Goal: Task Accomplishment & Management: Complete application form

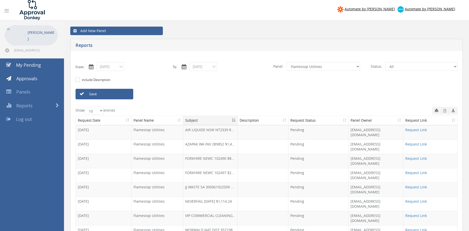
select select "number:9744"
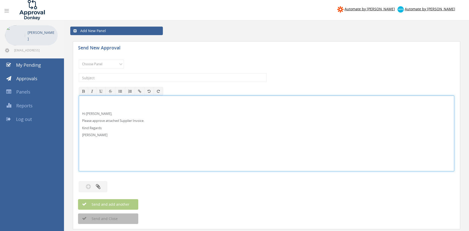
click at [98, 114] on p "Hi [PERSON_NAME]," at bounding box center [266, 113] width 369 height 5
drag, startPoint x: 111, startPoint y: 137, endPoint x: 70, endPoint y: 108, distance: 50.8
click at [79, 108] on div "Hi [PERSON_NAME] and [PERSON_NAME], Please approve attached Supplier Invoice. K…" at bounding box center [266, 134] width 375 height 76
copy div "Hi [PERSON_NAME] and [PERSON_NAME], Please approve attached Supplier Invoice. K…"
click at [79, 60] on select "Choose Panel Alarm Credits RG - 3 NZ Utilities Cable and SAI Global NZ Alarms-1…" at bounding box center [101, 64] width 45 height 9
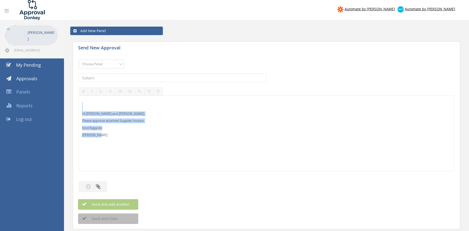
select select "9744"
click option "Flamestop Utilities" at bounding box center [0, 0] width 0 height 0
click at [137, 75] on input "text" at bounding box center [173, 78] width 188 height 9
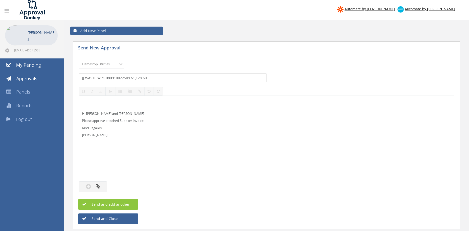
type input "JJ WASTE WPK 080910022509 $1,128.60"
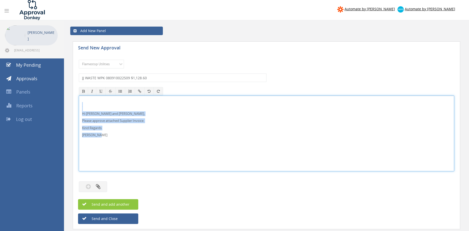
drag, startPoint x: 77, startPoint y: 130, endPoint x: 69, endPoint y: 100, distance: 31.2
click at [79, 100] on div "Hi [PERSON_NAME] and [PERSON_NAME], Please approve attached Supplier Invoice. K…" at bounding box center [266, 134] width 375 height 76
copy div "Hi [PERSON_NAME] and [PERSON_NAME], Please approve attached Supplier Invoice. K…"
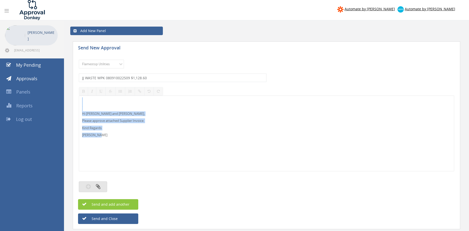
click at [104, 184] on button "button" at bounding box center [93, 186] width 28 height 11
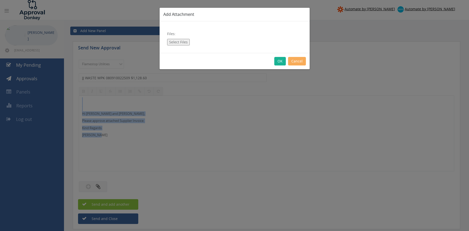
click at [181, 43] on button "Select Files" at bounding box center [178, 42] width 23 height 7
type input "C:\fakepath\JJ WASTE WPK 080910022509 [DATE].pdf"
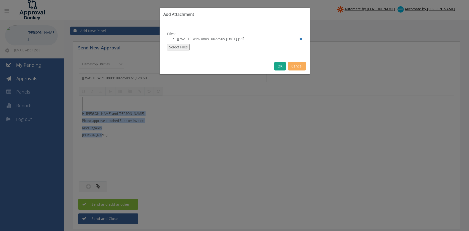
click at [280, 65] on button "OK" at bounding box center [280, 66] width 12 height 9
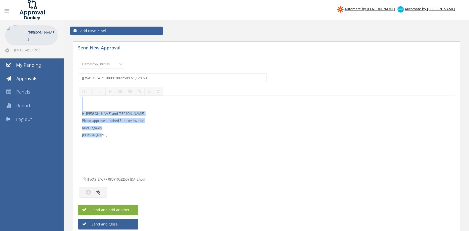
click at [132, 210] on button "Send and add another" at bounding box center [108, 210] width 60 height 11
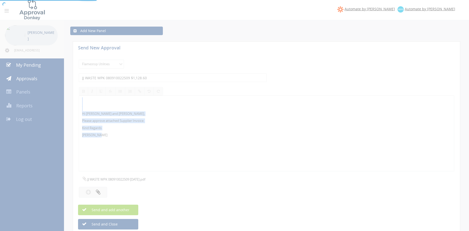
select select
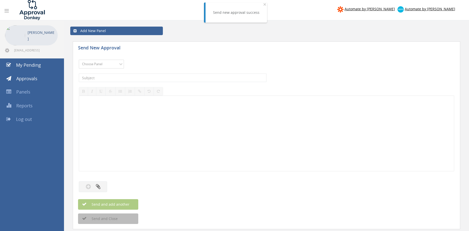
click at [79, 60] on select "Choose Panel Alarm Credits RG - 3 NZ Utilities Cable and SAI Global NZ Alarms-1…" at bounding box center [101, 64] width 45 height 9
select select "9744"
click option "Flamestop Utilities" at bounding box center [0, 0] width 0 height 0
click at [134, 80] on input "text" at bounding box center [173, 78] width 188 height 9
type input "JJ WASTE WA 230036902509 $907.50"
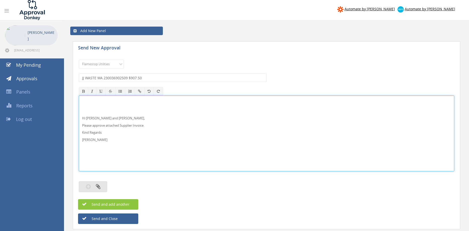
click at [103, 186] on button "button" at bounding box center [93, 186] width 28 height 11
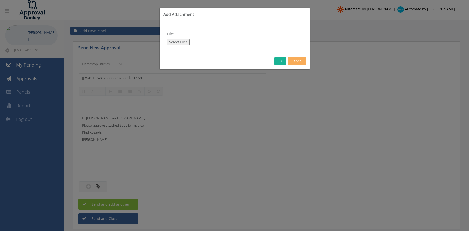
click at [179, 45] on div "Files: Select Files" at bounding box center [235, 37] width 150 height 32
click at [179, 41] on button "Select Files" at bounding box center [178, 42] width 23 height 7
type input "C:\fakepath\JJ WASTE WA 230036902509 [DATE].pdf"
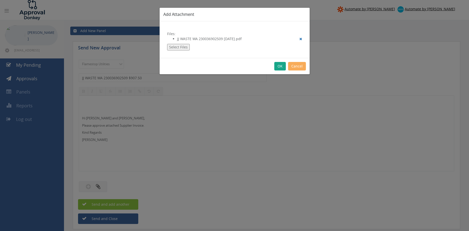
click at [279, 66] on button "OK" at bounding box center [280, 66] width 12 height 9
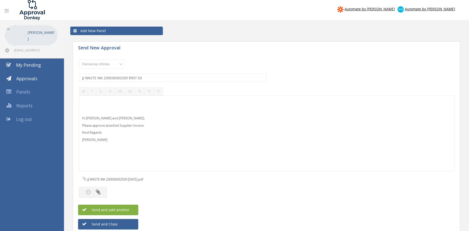
click at [132, 210] on button "Send and add another" at bounding box center [108, 210] width 60 height 11
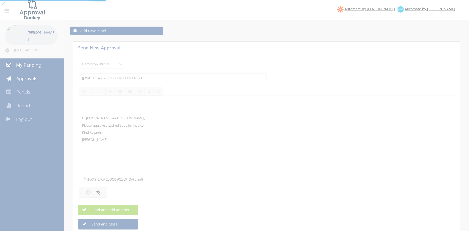
select select
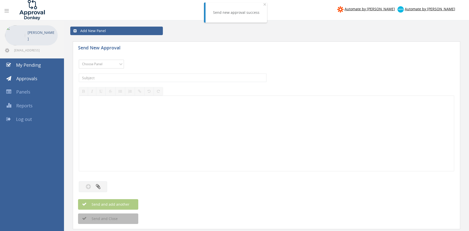
click at [79, 60] on select "Choose Panel Alarm Credits RG - 3 NZ Utilities Cable and SAI Global NZ Alarms-1…" at bounding box center [101, 64] width 45 height 9
select select "9744"
click option "Flamestop Utilities" at bounding box center [0, 0] width 0 height 0
click at [129, 76] on input "text" at bounding box center [173, 78] width 188 height 9
type input "JJ WASTE TW 100070652509 $665.50"
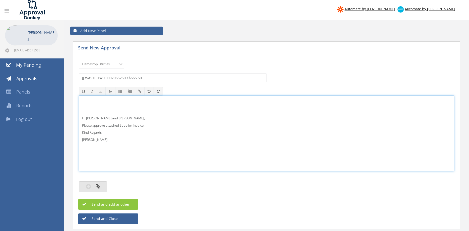
click at [103, 189] on button "button" at bounding box center [93, 186] width 28 height 11
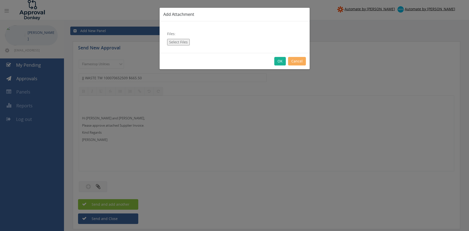
click at [178, 41] on button "Select Files" at bounding box center [178, 42] width 23 height 7
type input "C:\fakepath\JJ WASTE TW 100070652509 [DATE].pdf"
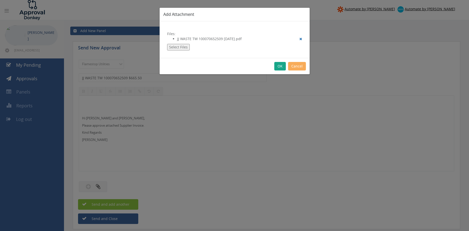
click at [280, 67] on button "OK" at bounding box center [280, 66] width 12 height 9
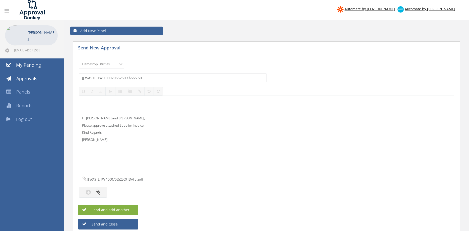
click at [126, 210] on span "Send and add another" at bounding box center [105, 210] width 49 height 5
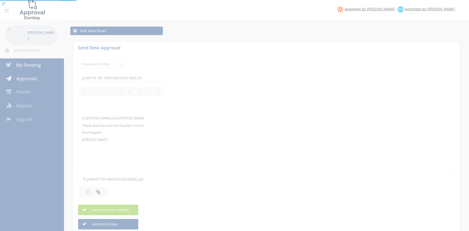
select select
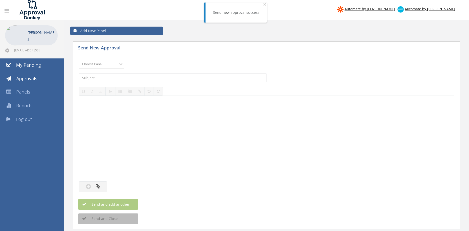
click at [79, 60] on select "Choose Panel Alarm Credits RG - 3 NZ Utilities Cable and SAI Global NZ Alarms-1…" at bounding box center [101, 64] width 45 height 9
select select "9744"
click option "Flamestop Utilities" at bounding box center [0, 0] width 0 height 0
click at [139, 78] on input "text" at bounding box center [173, 78] width 188 height 9
type input "JJ WASTE SW 090980602509 $657.00"
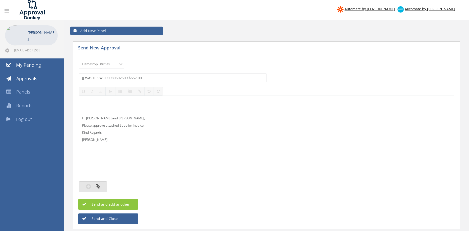
click at [100, 186] on icon "button" at bounding box center [98, 187] width 5 height 6
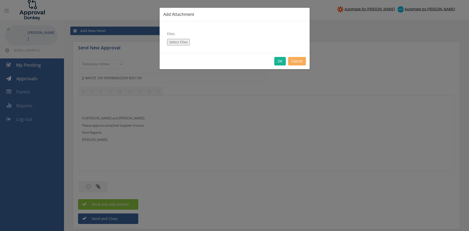
click at [178, 43] on button "Select Files" at bounding box center [178, 42] width 23 height 7
type input "C:\fakepath\JJ WASTE SW 090980602509 [DATE].pdf"
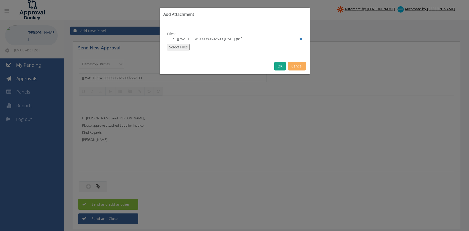
click at [279, 67] on button "OK" at bounding box center [280, 66] width 12 height 9
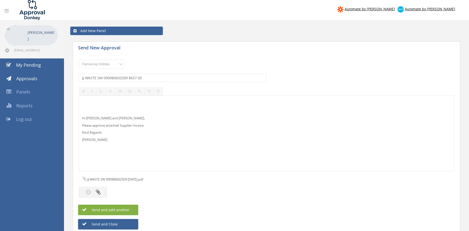
click at [129, 214] on button "Send and add another" at bounding box center [108, 210] width 60 height 11
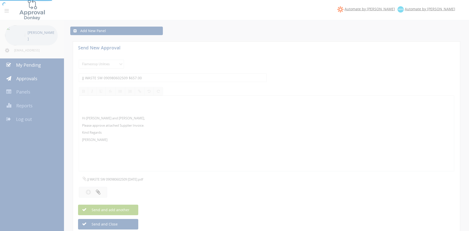
select select
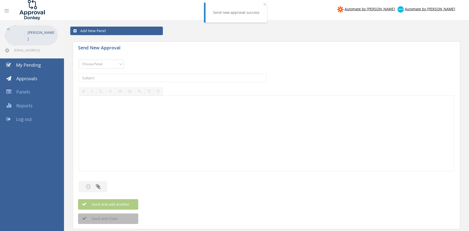
click at [79, 60] on select "Choose Panel Alarm Credits RG - 3 NZ Utilities Cable and SAI Global NZ Alarms-1…" at bounding box center [101, 64] width 45 height 9
select select "9744"
click option "Flamestop Utilities" at bounding box center [0, 0] width 0 height 0
click at [129, 78] on input "text" at bounding box center [173, 78] width 188 height 9
type input "JJ WASTE QLD 050312282509 $863.50"
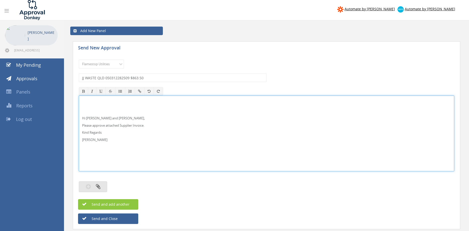
click at [101, 183] on button "button" at bounding box center [93, 186] width 28 height 11
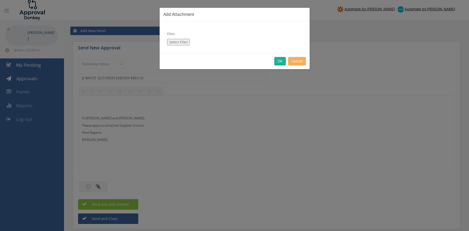
click at [179, 43] on button "Select Files" at bounding box center [178, 42] width 23 height 7
type input "C:\fakepath\JJ WASTE QLD 050312282509 [DATE].pdf"
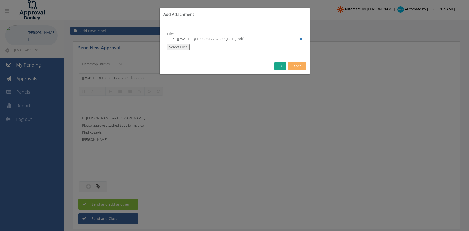
click at [280, 67] on button "OK" at bounding box center [280, 66] width 12 height 9
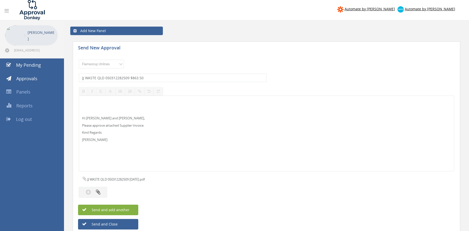
click at [131, 210] on button "Send and add another" at bounding box center [108, 210] width 60 height 11
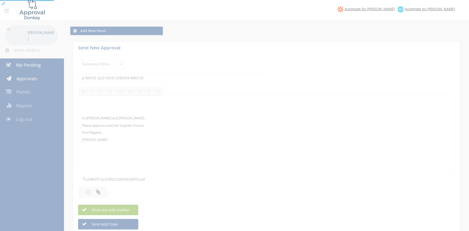
select select
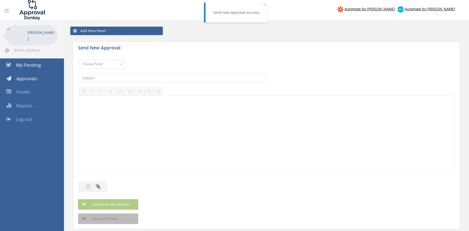
select select "9744"
click option "Flamestop Utilities" at bounding box center [0, 0] width 0 height 0
click at [144, 76] on input "text" at bounding box center [173, 78] width 188 height 9
type input "JJ WASTE NEWC 240024442509 $396.00"
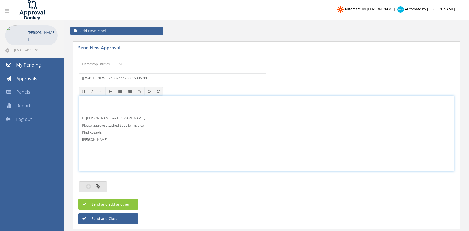
click at [102, 186] on button "button" at bounding box center [93, 186] width 28 height 11
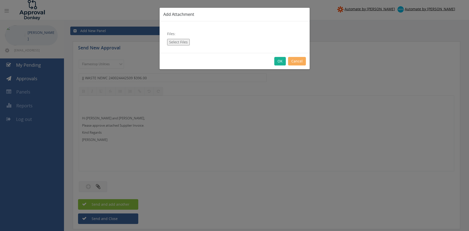
click at [178, 41] on button "Select Files" at bounding box center [178, 42] width 23 height 7
type input "C:\fakepath\JJ WASTE NEWC 240024442509 [DATE].pdf"
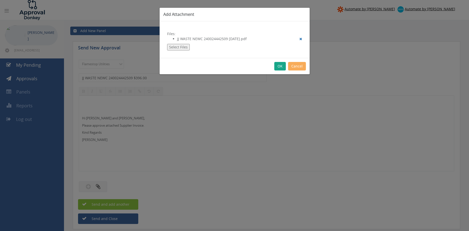
click at [279, 68] on button "OK" at bounding box center [280, 66] width 12 height 9
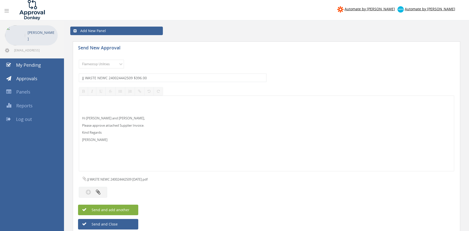
click at [131, 208] on button "Send and add another" at bounding box center [108, 210] width 60 height 11
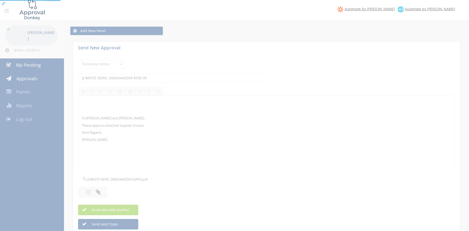
select select
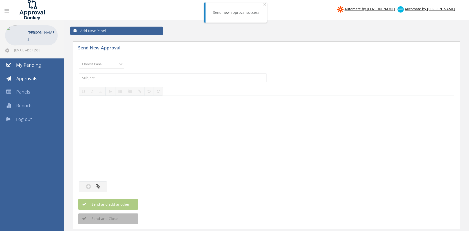
click at [79, 60] on select "Choose Panel Alarm Credits RG - 3 NZ Utilities Cable and SAI Global NZ Alarms-1…" at bounding box center [101, 64] width 45 height 9
select select "9744"
click option "Flamestop Utilities" at bounding box center [0, 0] width 0 height 0
click at [133, 78] on input "text" at bounding box center [173, 78] width 188 height 9
type input "JJ WASTE NERANG 010141182509 $304.60"
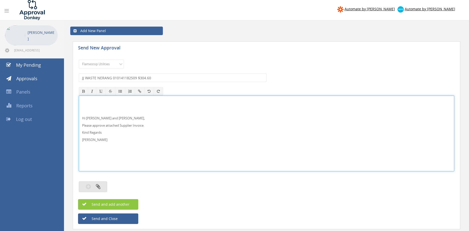
click at [103, 184] on button "button" at bounding box center [93, 186] width 28 height 11
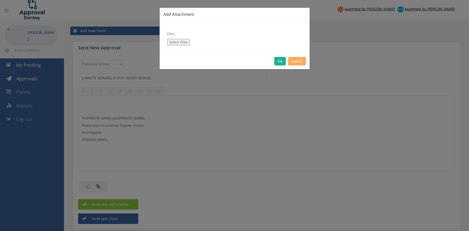
click at [183, 41] on button "Select Files" at bounding box center [178, 42] width 23 height 7
type input "C:\fakepath\JJ WASTE NERANG 010141182509 [DATE].pdf"
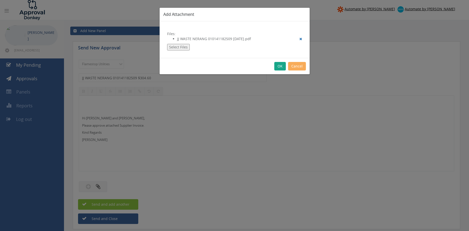
drag, startPoint x: 280, startPoint y: 65, endPoint x: 293, endPoint y: 79, distance: 18.8
click at [280, 65] on button "OK" at bounding box center [280, 66] width 12 height 9
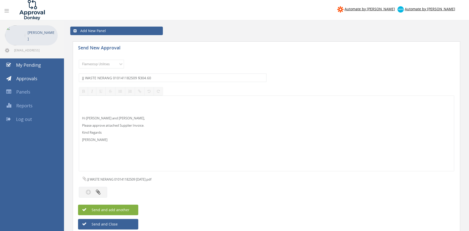
click at [123, 211] on span "Send and add another" at bounding box center [105, 210] width 49 height 5
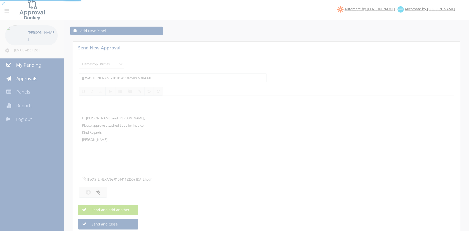
select select
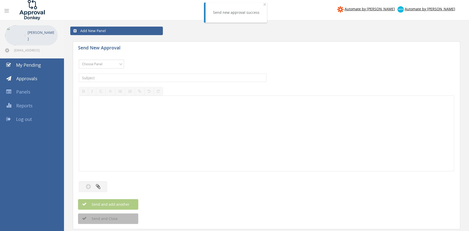
select select "9744"
click option "Flamestop Utilities" at bounding box center [0, 0] width 0 height 0
click at [139, 79] on input "text" at bounding box center [173, 78] width 188 height 9
type input "JJ WASTE LC 080911272509 $611.60"
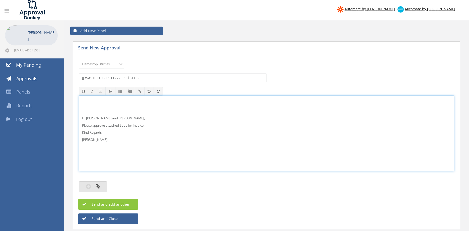
click at [101, 186] on button "button" at bounding box center [93, 186] width 28 height 11
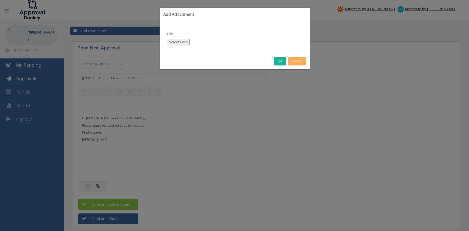
click at [180, 43] on button "Select Files" at bounding box center [178, 42] width 23 height 7
type input "C:\fakepath\JJ WASTE LC 080911272509 [DATE].pdf"
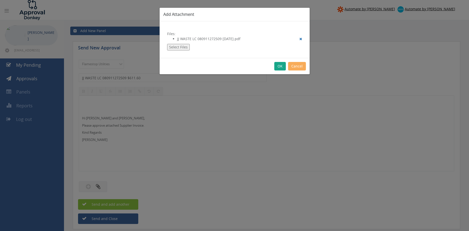
click at [279, 65] on button "OK" at bounding box center [280, 66] width 12 height 9
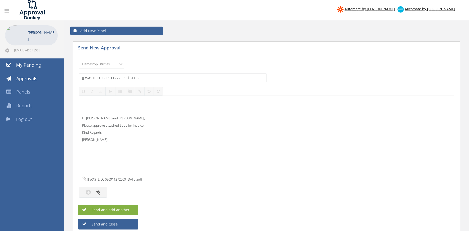
click at [135, 210] on button "Send and add another" at bounding box center [108, 210] width 60 height 11
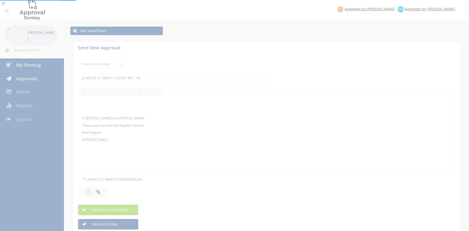
select select
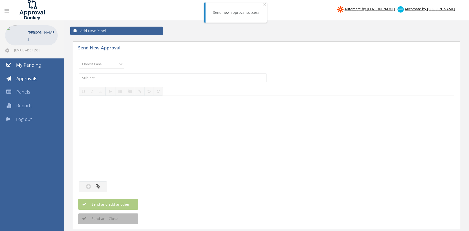
click at [79, 60] on select "Choose Panel Alarm Credits RG - 3 NZ Utilities Cable and SAI Global NZ Alarms-1…" at bounding box center [101, 64] width 45 height 9
select select "9744"
click option "Flamestop Utilities" at bounding box center [0, 0] width 0 height 0
click at [146, 78] on input "text" at bounding box center [173, 78] width 188 height 9
type input "JJ WASTE EAGLE FARM 050667072509 $231.00"
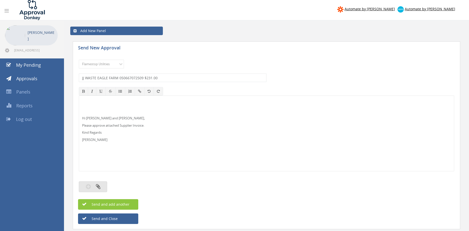
click at [101, 187] on button "button" at bounding box center [93, 186] width 28 height 11
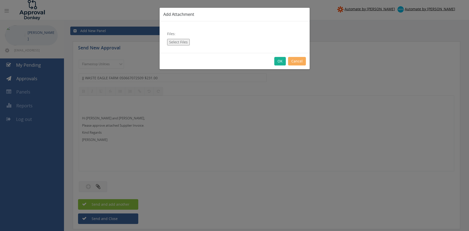
click at [178, 43] on button "Select Files" at bounding box center [178, 42] width 23 height 7
type input "C:\fakepath\JJ WASTE EAGLE FARM 050667072509 [DATE].pdf"
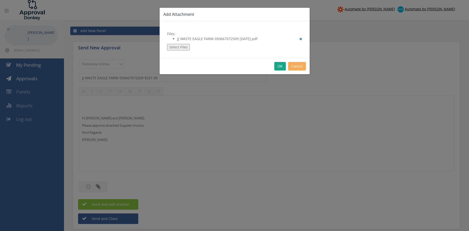
click at [280, 65] on button "OK" at bounding box center [280, 66] width 12 height 9
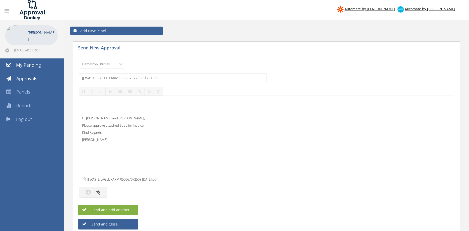
click at [128, 209] on span "Send and add another" at bounding box center [105, 210] width 49 height 5
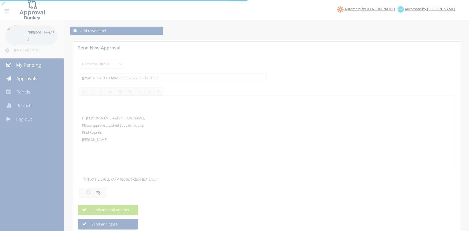
select select
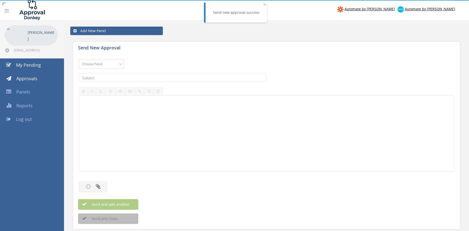
click at [79, 60] on select "Choose Panel Alarm Credits RG - 3 NZ Utilities Cable and SAI Global NZ Alarms-1…" at bounding box center [101, 64] width 45 height 9
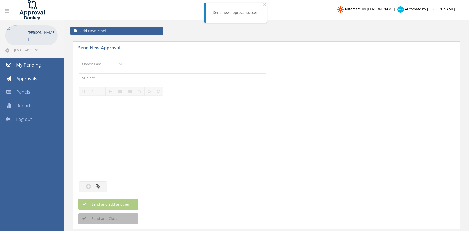
select select "9744"
click option "Flamestop Utilities" at bounding box center [0, 0] width 0 height 0
click at [142, 77] on input "text" at bounding box center [173, 78] width 188 height 9
type input "JJ WASTE ACT 150045232509 $157.30"
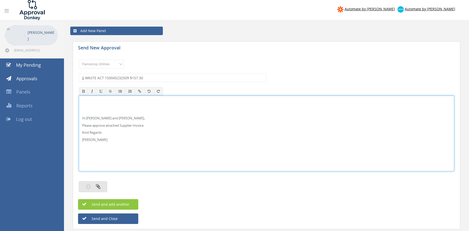
click at [103, 184] on button "button" at bounding box center [93, 186] width 28 height 11
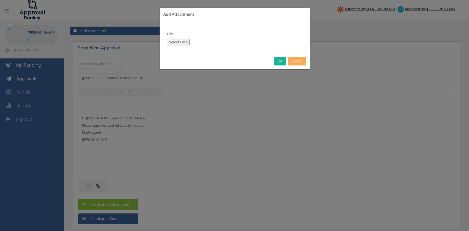
click at [183, 43] on button "Select Files" at bounding box center [178, 42] width 23 height 7
type input "C:\fakepath\JJ WASTE ACT 150045232509 [DATE].pdf"
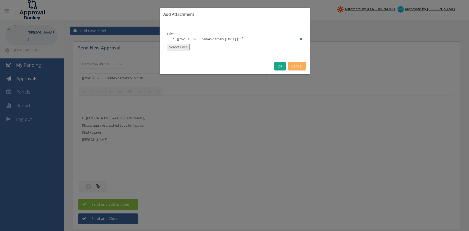
click at [280, 66] on button "OK" at bounding box center [280, 66] width 12 height 9
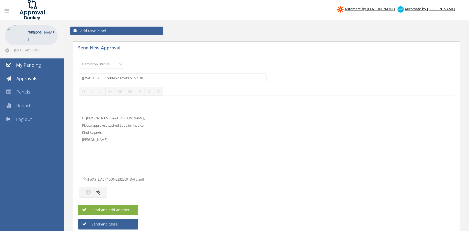
click at [131, 209] on button "Send and add another" at bounding box center [108, 210] width 60 height 11
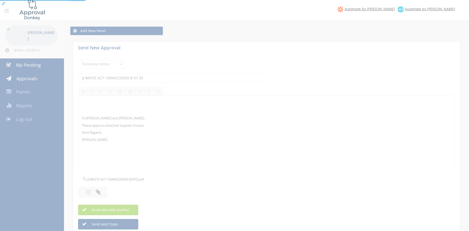
select select
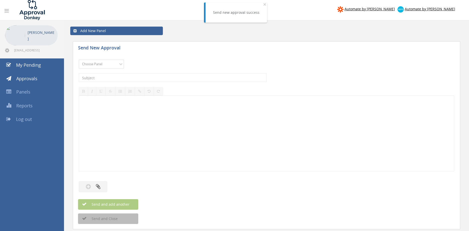
click at [79, 60] on select "Choose Panel Alarm Credits RG - 3 NZ Utilities Cable and SAI Global NZ Alarms-1…" at bounding box center [101, 64] width 45 height 9
select select "9744"
click option "Flamestop Utilities" at bounding box center [0, 0] width 0 height 0
click at [137, 78] on input "text" at bounding box center [173, 78] width 188 height 9
type input "FORKHIRE NEWC INV00102662 $128.70"
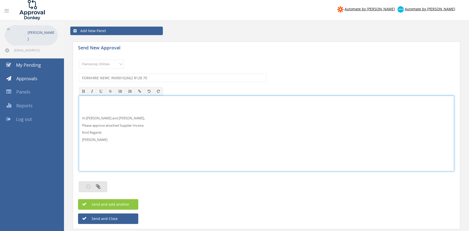
click at [105, 185] on button "button" at bounding box center [93, 186] width 28 height 11
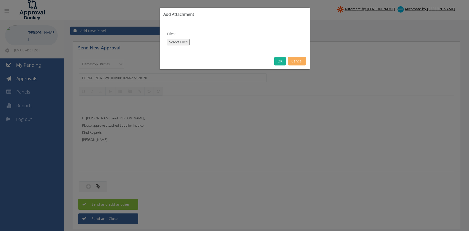
click at [180, 43] on button "Select Files" at bounding box center [178, 42] width 23 height 7
type input "C:\fakepath\FORKHIRE NEWC INV00102662 [DATE].pdf"
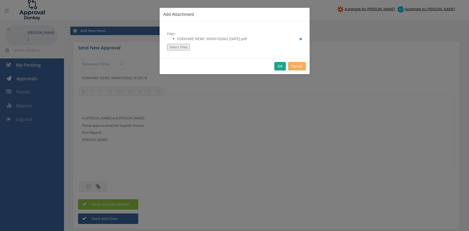
drag, startPoint x: 280, startPoint y: 67, endPoint x: 300, endPoint y: 83, distance: 25.3
click at [280, 67] on button "OK" at bounding box center [280, 66] width 12 height 9
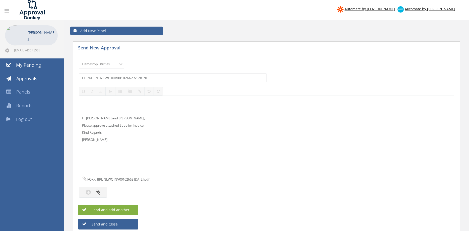
click at [128, 212] on span "Send and add another" at bounding box center [105, 210] width 49 height 5
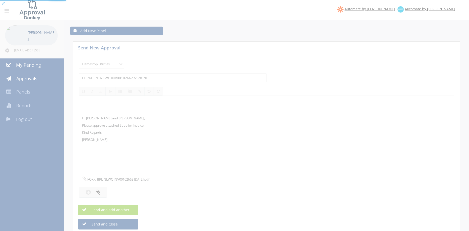
select select
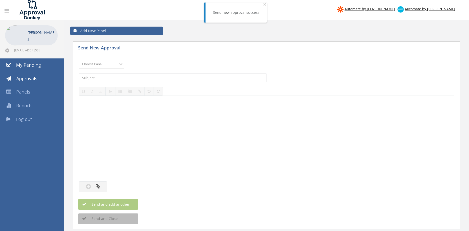
click at [79, 60] on select "Choose Panel Alarm Credits RG - 3 NZ Utilities Cable and SAI Global NZ Alarms-1…" at bounding box center [101, 64] width 45 height 9
select select "9744"
click option "Flamestop Utilities" at bounding box center [0, 0] width 0 height 0
click at [142, 77] on input "text" at bounding box center [173, 78] width 188 height 9
type input "FORKHIRE LC INV 102668 $209.00"
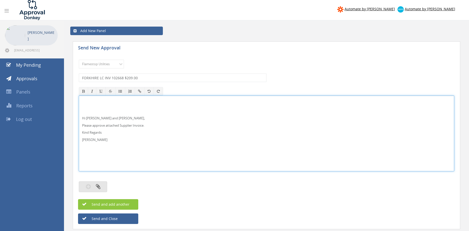
click at [102, 186] on button "button" at bounding box center [93, 186] width 28 height 11
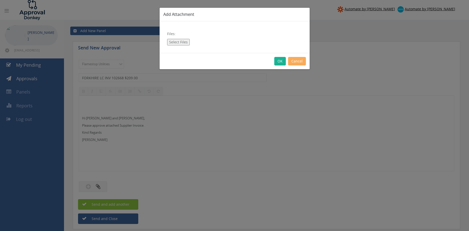
click at [181, 44] on button "Select Files" at bounding box center [178, 42] width 23 height 7
type input "C:\fakepath\FORKHIRE INV00102668 [DATE].pdf"
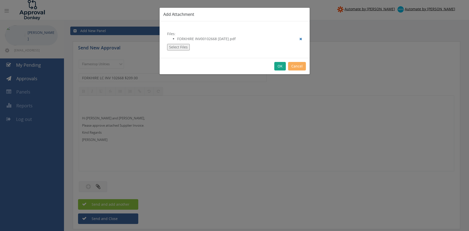
click at [278, 65] on button "OK" at bounding box center [280, 66] width 12 height 9
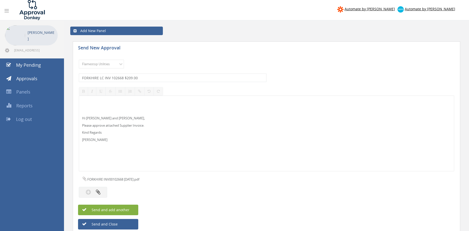
click at [129, 212] on button "Send and add another" at bounding box center [108, 210] width 60 height 11
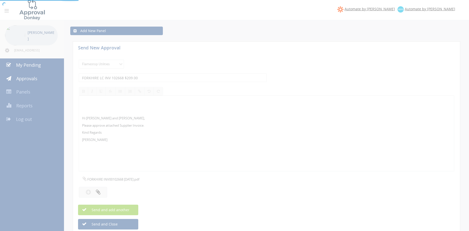
select select
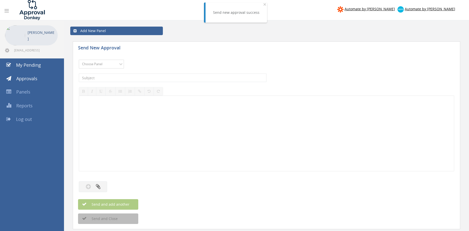
click at [79, 60] on select "Choose Panel Alarm Credits RG - 3 NZ Utilities Cable and SAI Global NZ Alarms-1…" at bounding box center [101, 64] width 45 height 9
select select "9744"
click option "Flamestop Utilities" at bounding box center [0, 0] width 0 height 0
click at [139, 76] on input "text" at bounding box center [173, 78] width 188 height 9
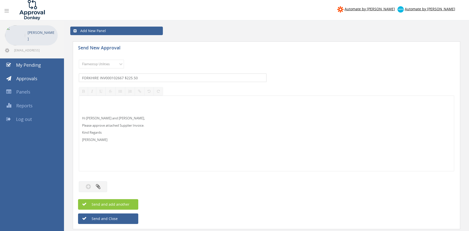
click at [99, 77] on input "FORKHIRE INV000102667 $225.50" at bounding box center [173, 78] width 188 height 9
type input "FORKHIRE QLD INV000102667 $225.50"
click at [102, 187] on button "button" at bounding box center [93, 186] width 28 height 11
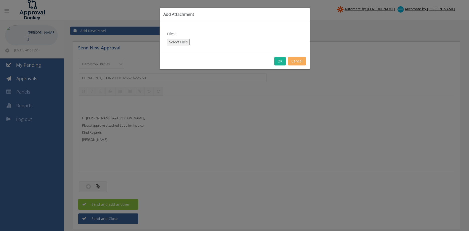
click at [180, 43] on button "Select Files" at bounding box center [178, 42] width 23 height 7
type input "C:\fakepath\FORKHIRE INV000102667 [DATE].pdf"
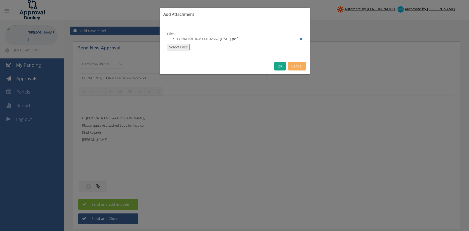
click at [279, 65] on button "OK" at bounding box center [280, 66] width 12 height 9
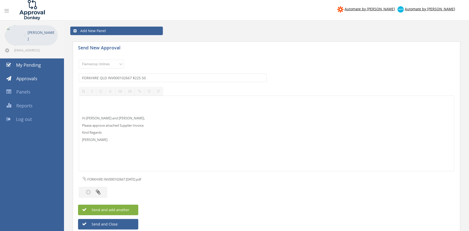
click at [128, 208] on button "Send and add another" at bounding box center [108, 210] width 60 height 11
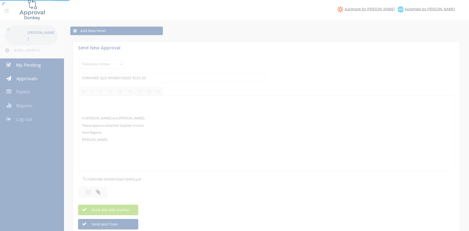
select select
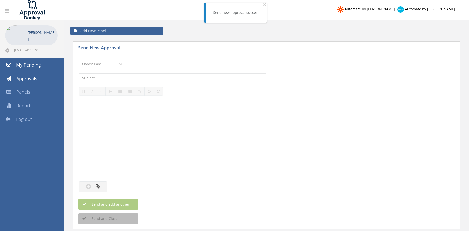
click at [79, 60] on select "Choose Panel Alarm Credits RG - 3 NZ Utilities Cable and SAI Global NZ Alarms-1…" at bounding box center [101, 64] width 45 height 9
select select "9744"
click option "Flamestop Utilities" at bounding box center [0, 0] width 0 height 0
click at [139, 77] on input "text" at bounding box center [173, 78] width 188 height 9
type input "EDDIES CLEANING FS053 $946.00"
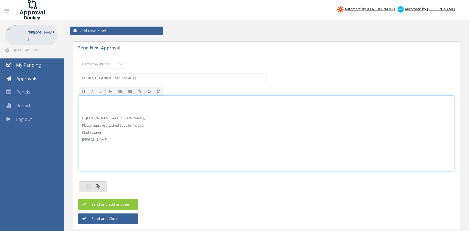
click at [95, 186] on button "button" at bounding box center [93, 186] width 28 height 11
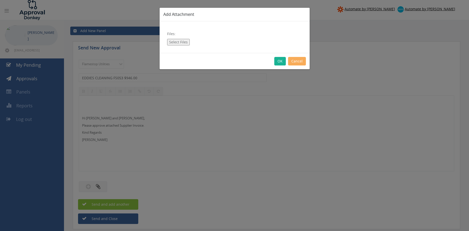
click at [182, 45] on button "Select Files" at bounding box center [178, 42] width 23 height 7
type input "C:\fakepath\EDDIES CLEANING_FS053 [DATE].pdf"
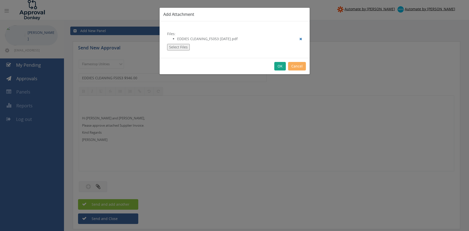
click at [280, 67] on button "OK" at bounding box center [280, 66] width 12 height 9
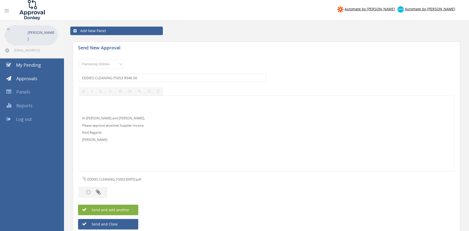
click at [130, 208] on button "Send and add another" at bounding box center [108, 210] width 60 height 11
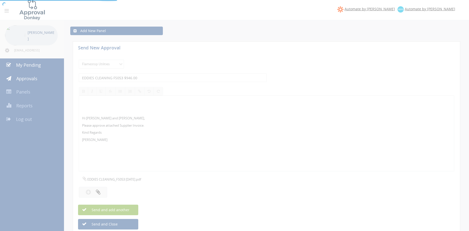
select select
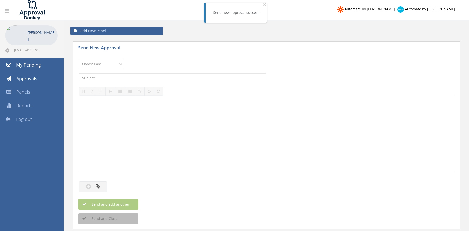
click at [79, 60] on select "Choose Panel Alarm Credits RG - 3 NZ Utilities Cable and SAI Global NZ Alarms-1…" at bounding box center [101, 64] width 45 height 9
select select "9744"
click option "Flamestop Utilities" at bounding box center [0, 0] width 0 height 0
click at [130, 78] on input "text" at bounding box center [173, 78] width 188 height 9
type input "AIR LIQUIDE WPK NT5593 $3,054.44"
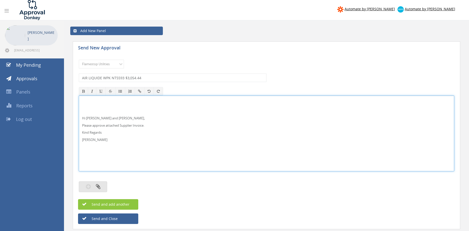
click at [96, 192] on div "Choose Panel Alarm Credits RG - 3 NZ Utilities Cable and SAI Global NZ Alarms-1…" at bounding box center [266, 125] width 375 height 137
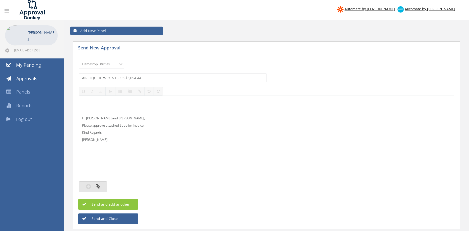
click at [98, 185] on icon "button" at bounding box center [98, 187] width 5 height 6
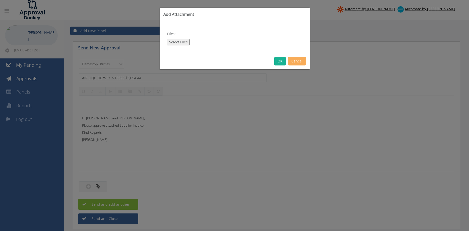
click at [184, 43] on button "Select Files" at bounding box center [178, 42] width 23 height 7
type input "C:\fakepath\AIR LIQUIDE WPK NT5593 [DATE].pdf"
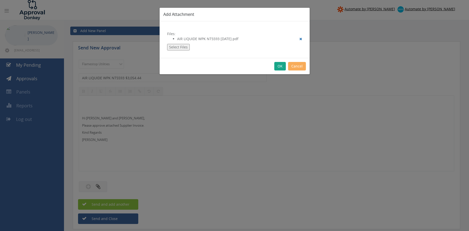
click at [282, 66] on button "OK" at bounding box center [280, 66] width 12 height 9
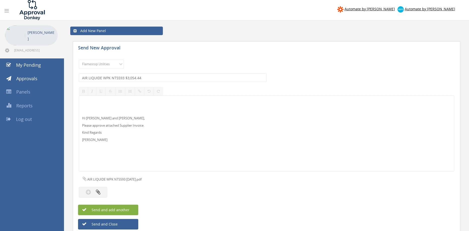
click at [111, 210] on span "Send and add another" at bounding box center [105, 210] width 49 height 5
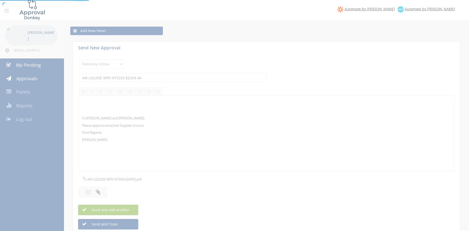
select select
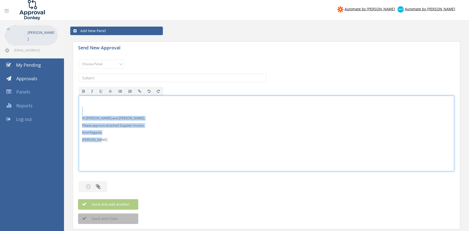
drag, startPoint x: 110, startPoint y: 141, endPoint x: 68, endPoint y: 111, distance: 52.1
click at [79, 111] on div "Hi [PERSON_NAME] and [PERSON_NAME], Please approve attached Supplier Invoice. K…" at bounding box center [266, 134] width 375 height 76
copy div "Hi [PERSON_NAME] and [PERSON_NAME], Please approve attached Supplier Invoice. K…"
click at [79, 60] on select "Choose Panel Alarm Credits RG - 3 NZ Utilities Cable and SAI Global NZ Alarms-1…" at bounding box center [101, 64] width 45 height 9
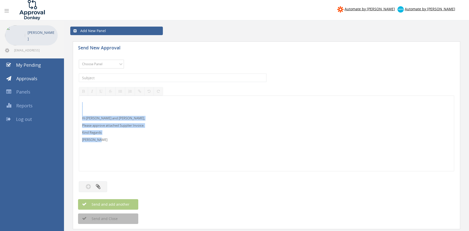
select select "9744"
click option "Flamestop Utilities" at bounding box center [0, 0] width 0 height 0
click at [134, 78] on input "text" at bounding box center [173, 78] width 188 height 9
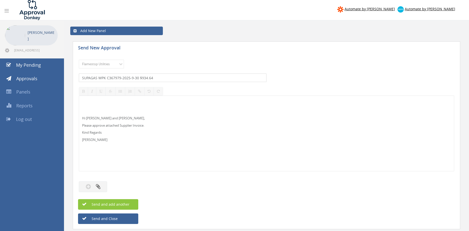
type input "SUPAGAS WPK C367979-2025-9-30 $934.64"
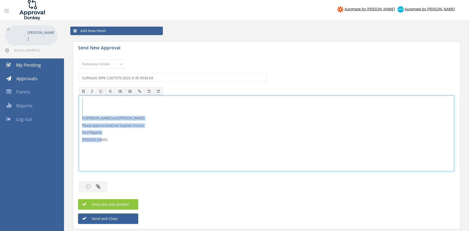
drag, startPoint x: 96, startPoint y: 138, endPoint x: 88, endPoint y: 113, distance: 26.7
click at [79, 100] on div "Hi [PERSON_NAME] and [PERSON_NAME], Please approve attached Supplier Invoice. K…" at bounding box center [266, 134] width 375 height 76
copy div "Hi [PERSON_NAME] and [PERSON_NAME], Please approve attached Supplier Invoice. K…"
click at [99, 184] on icon "button" at bounding box center [98, 187] width 5 height 6
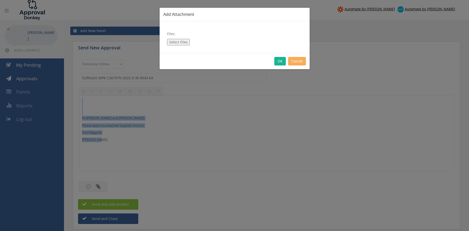
click at [182, 43] on button "Select Files" at bounding box center [178, 42] width 23 height 7
type input "C:\fakepath\SUPAGAS WPK-C367979-2025-9-30.pdf"
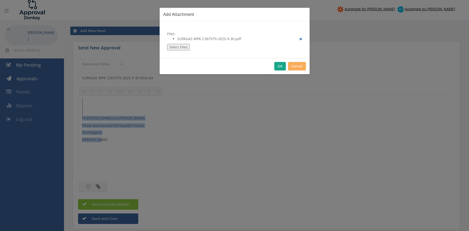
click at [280, 65] on button "OK" at bounding box center [280, 66] width 12 height 9
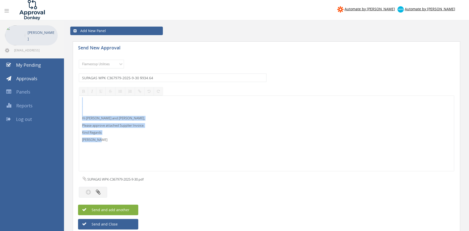
click at [124, 209] on span "Send and add another" at bounding box center [105, 210] width 49 height 5
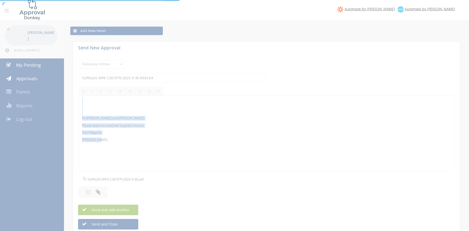
select select
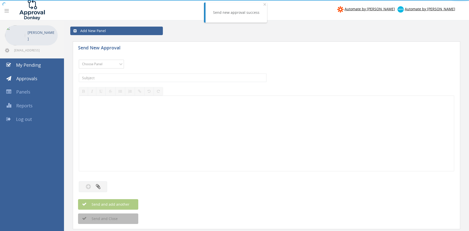
click at [79, 60] on select "Choose Panel Alarm Credits RG - 3 NZ Utilities Cable and SAI Global NZ Alarms-1…" at bounding box center [101, 64] width 45 height 9
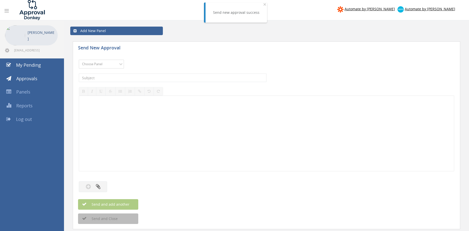
select select "9744"
click option "Flamestop Utilities" at bounding box center [0, 0] width 0 height 0
click at [126, 78] on input "text" at bounding box center [173, 78] width 188 height 9
type input "SUPAGAS VIC SW C304658-2025-9-30 $2,178.10"
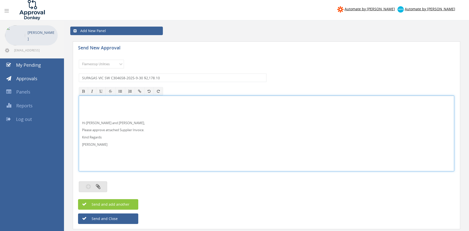
click at [103, 185] on button "button" at bounding box center [93, 186] width 28 height 11
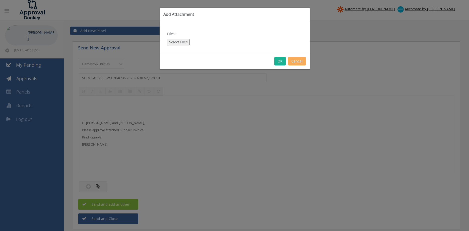
click at [180, 43] on button "Select Files" at bounding box center [178, 42] width 23 height 7
type input "C:\fakepath\SUPAGAS VIC SW-C304658-2025-9-30.pdf"
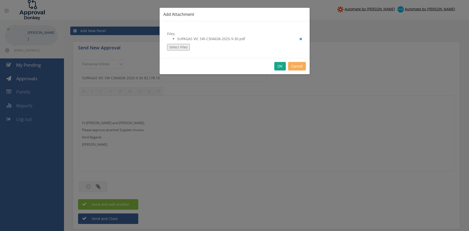
click at [282, 65] on button "OK" at bounding box center [280, 66] width 12 height 9
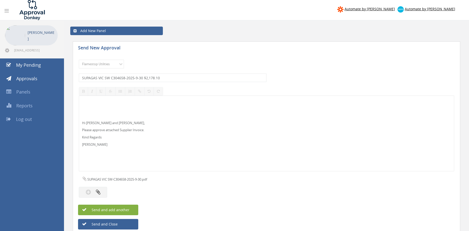
click at [133, 209] on button "Send and add another" at bounding box center [108, 210] width 60 height 11
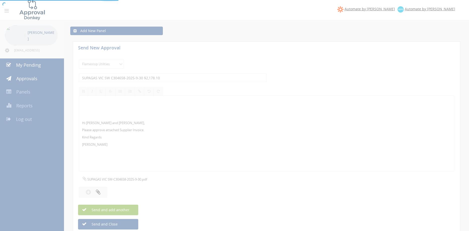
select select
